Goal: Transaction & Acquisition: Purchase product/service

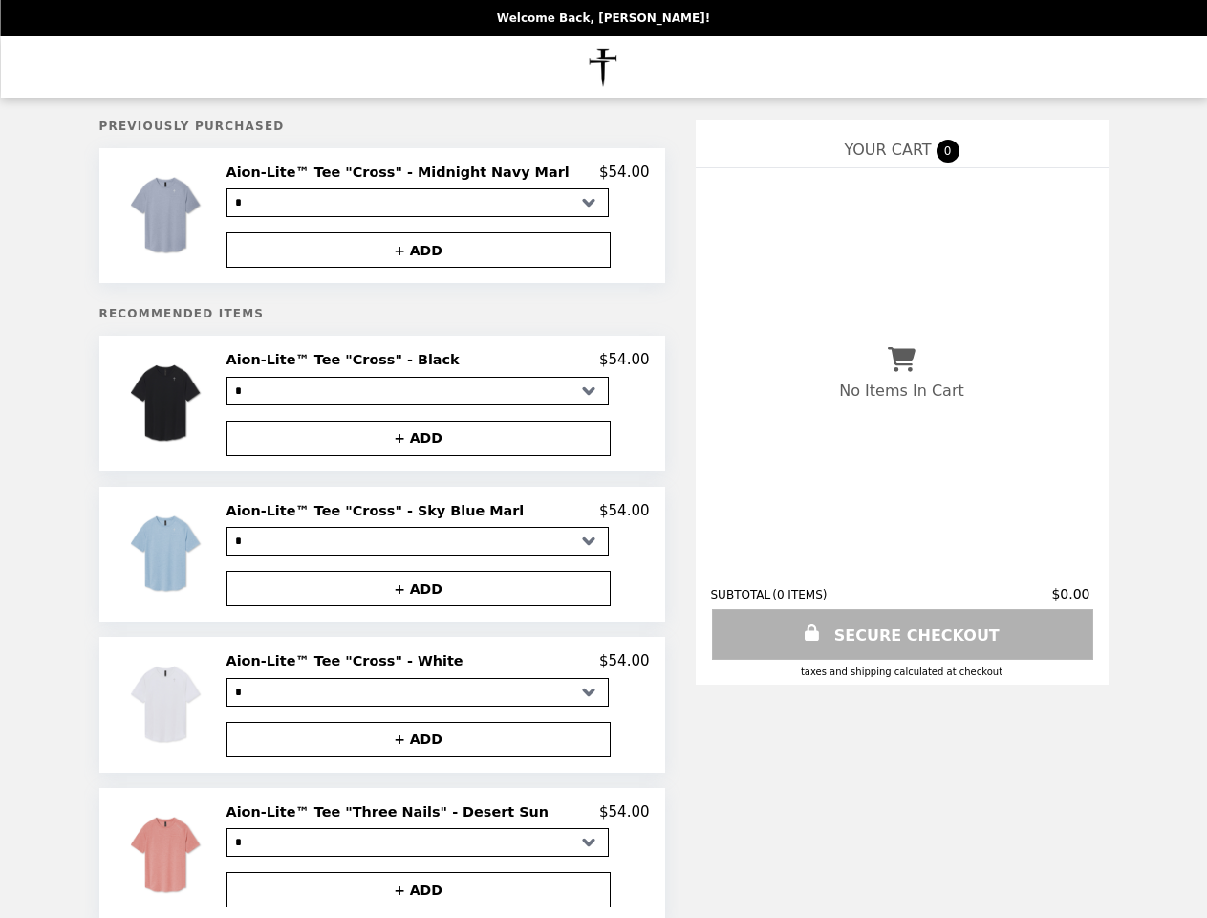
click at [197, 218] on img at bounding box center [167, 215] width 89 height 104
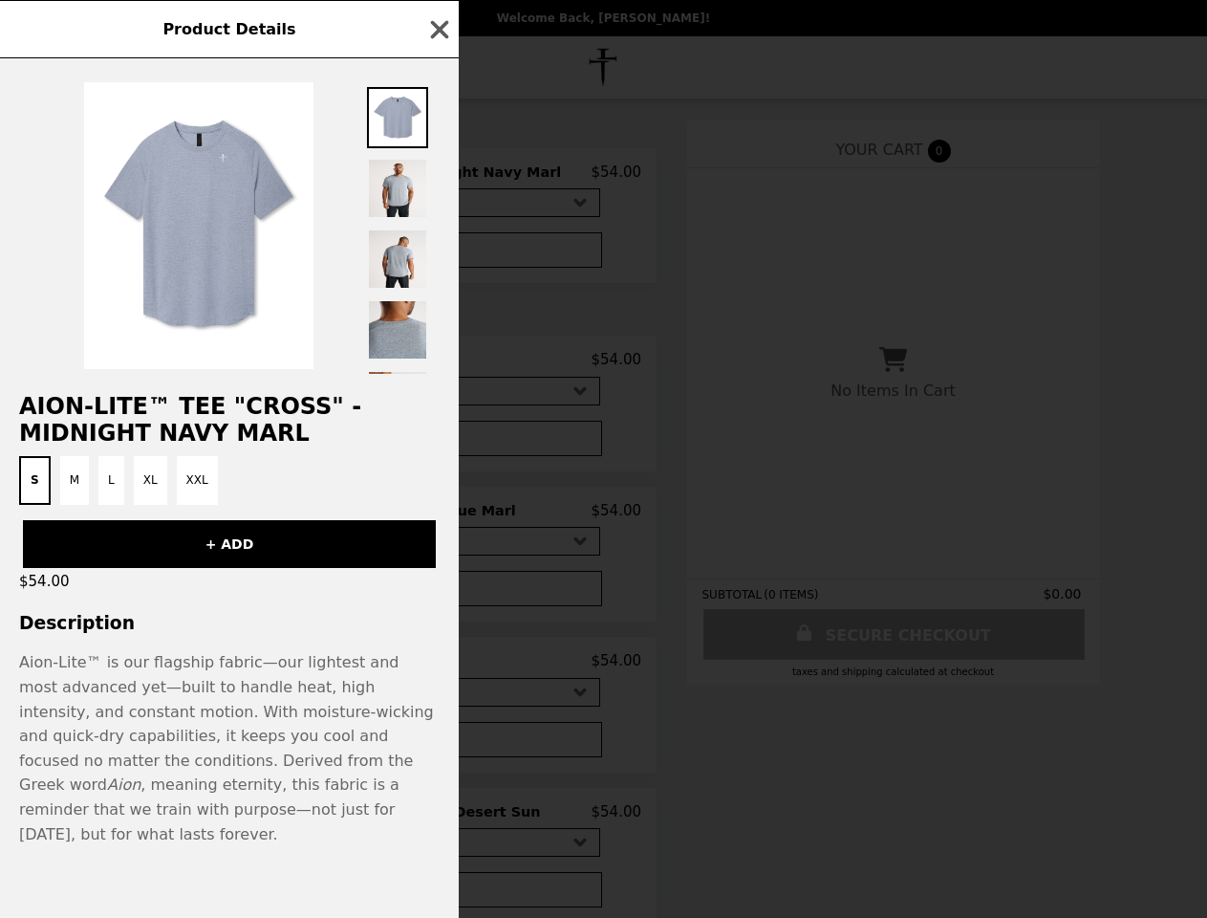
click at [437, 253] on div "Product Details Aion-Lite™ Tee "Cross" - Midnight Navy Marl S M L XL XXL + ADD …" at bounding box center [603, 459] width 1207 height 918
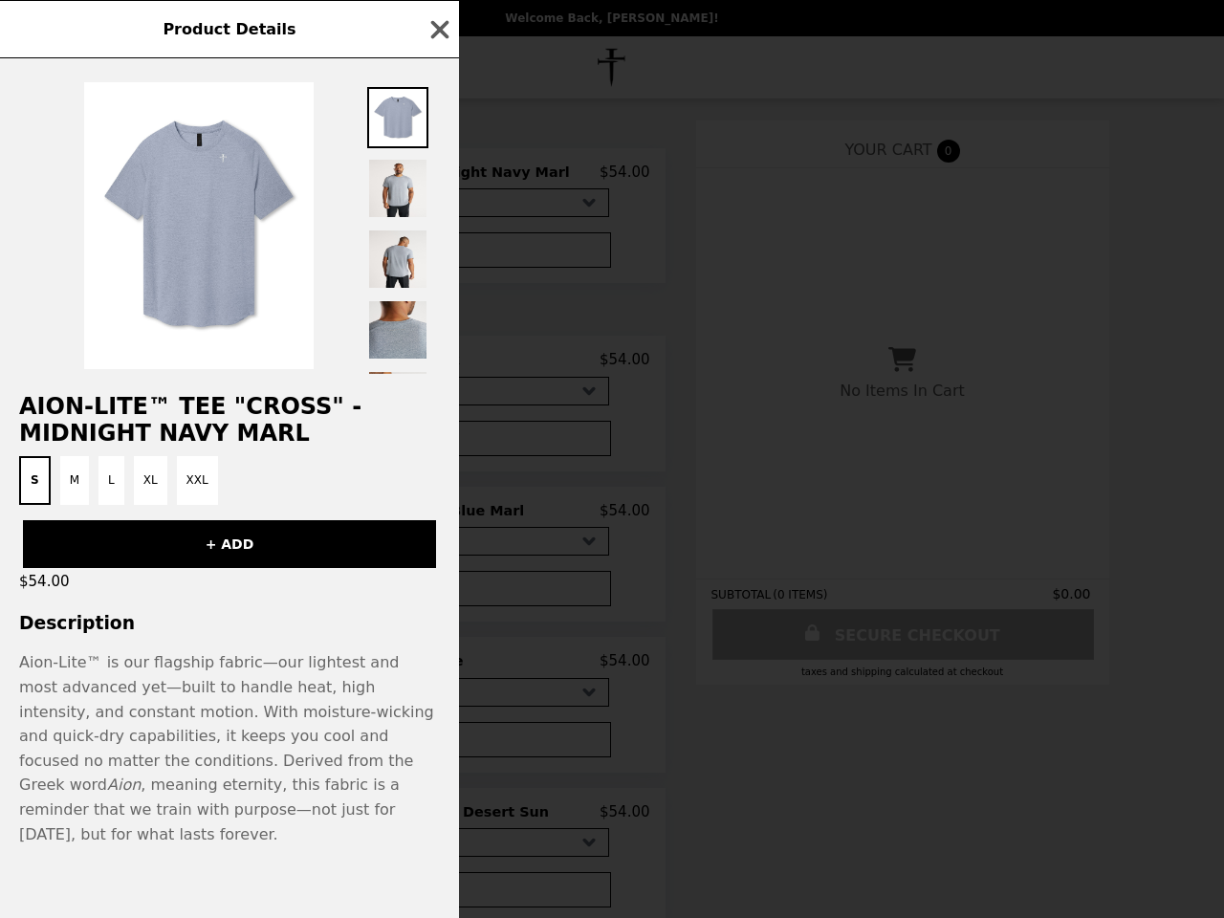
click at [197, 409] on h2 "Aion-Lite™ Tee "Cross" - Midnight Navy Marl" at bounding box center [229, 420] width 459 height 54
click at [437, 366] on div at bounding box center [229, 215] width 459 height 315
click at [437, 445] on div "Product Details Aion-Lite™ Tee "Cross" - Midnight Navy Marl S M L XL XXL + ADD …" at bounding box center [612, 459] width 1224 height 918
click at [197, 561] on div "Product Details Aion-Lite™ Tee "Cross" - Midnight Navy Marl S M L XL XXL + ADD …" at bounding box center [612, 459] width 1224 height 918
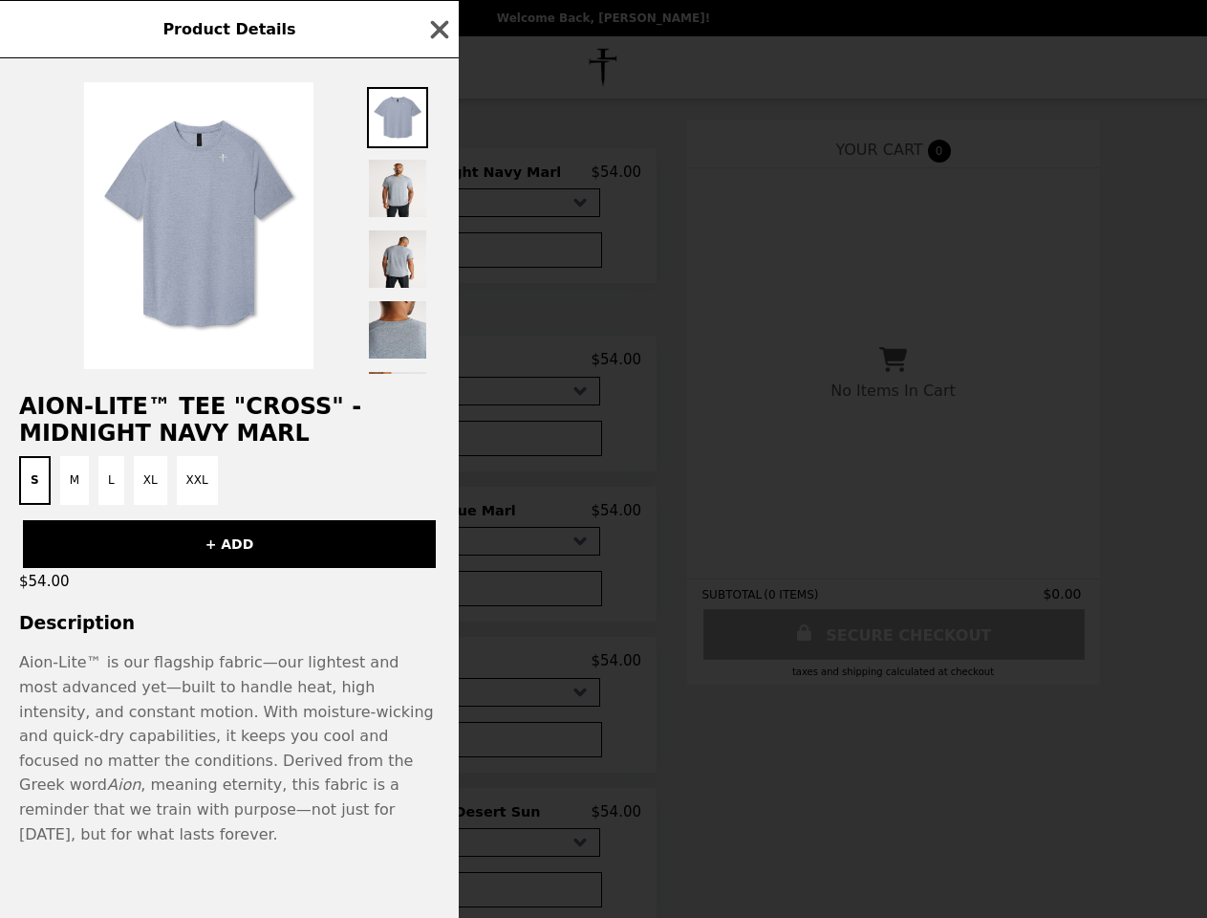
click at [437, 518] on h2 "Aion-Lite™ Tee "Cross" - Sky Blue Marl" at bounding box center [371, 510] width 306 height 17
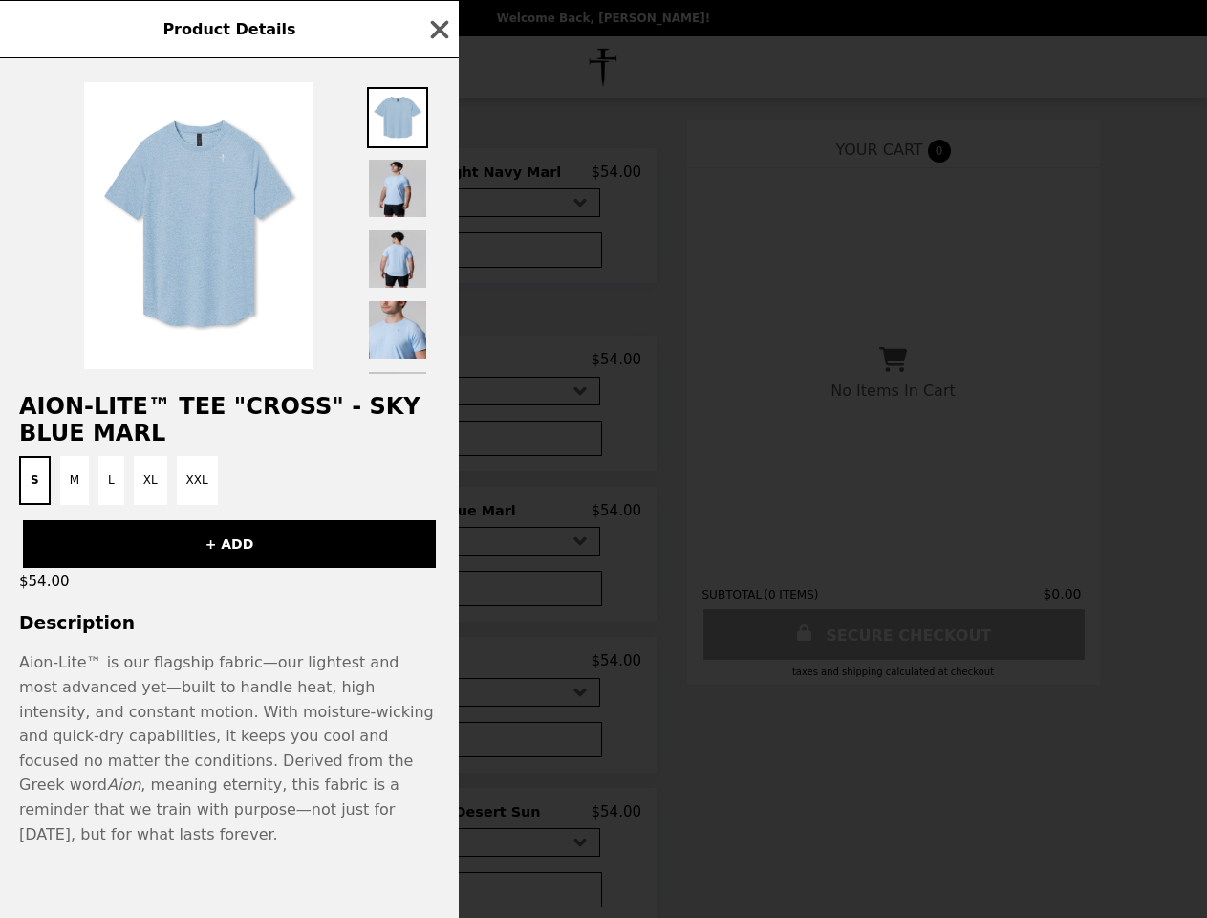
click at [437, 596] on div "Product Details Aion-Lite™ Tee "Cross" - Sky Blue Marl S M L XL XXL + ADD $54.0…" at bounding box center [603, 459] width 1207 height 918
click at [197, 713] on span "Aion-Lite™ is our flagship fabric—our lightest and most advanced yet—built to h…" at bounding box center [226, 747] width 415 height 189
